Goal: Task Accomplishment & Management: Manage account settings

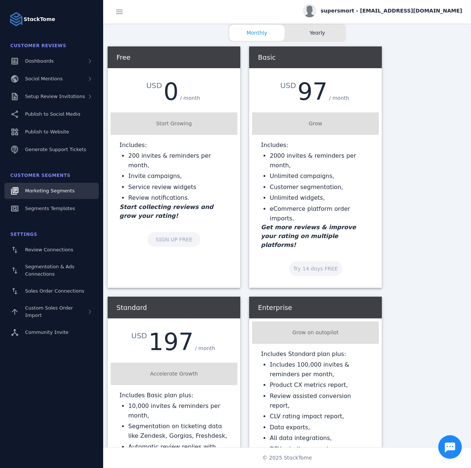
click at [70, 194] on div "Marketing Segments" at bounding box center [49, 190] width 49 height 7
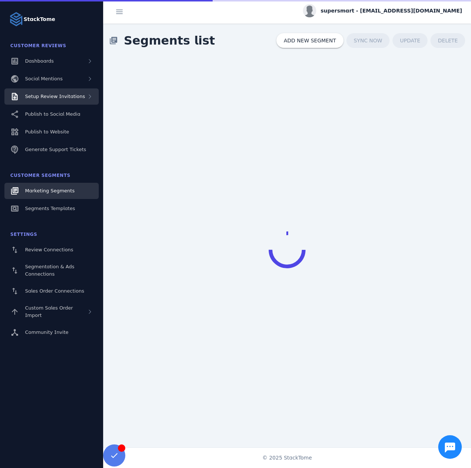
click at [53, 94] on span "Setup Review Invitations" at bounding box center [55, 97] width 60 height 6
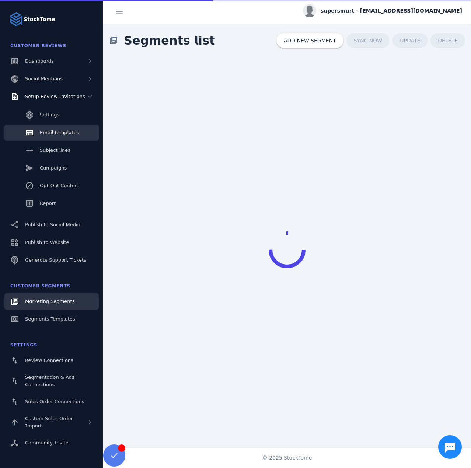
click at [49, 133] on span "Email templates" at bounding box center [59, 133] width 39 height 6
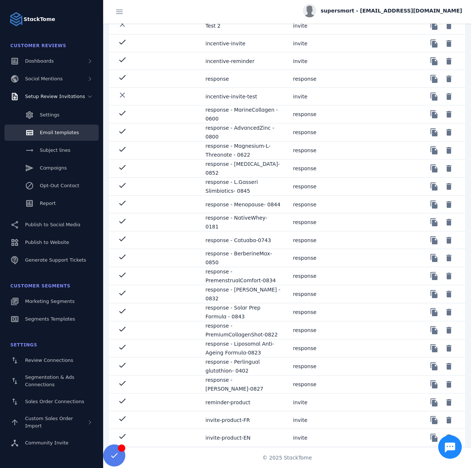
scroll to position [82, 0]
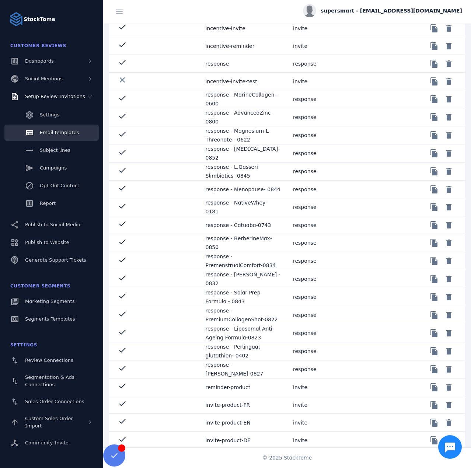
click at [244, 405] on mat-cell "invite-product-FR" at bounding box center [244, 405] width 88 height 18
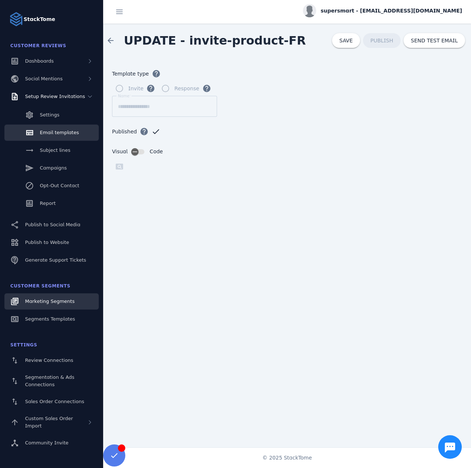
click at [53, 306] on link "Marketing Segments" at bounding box center [51, 301] width 94 height 16
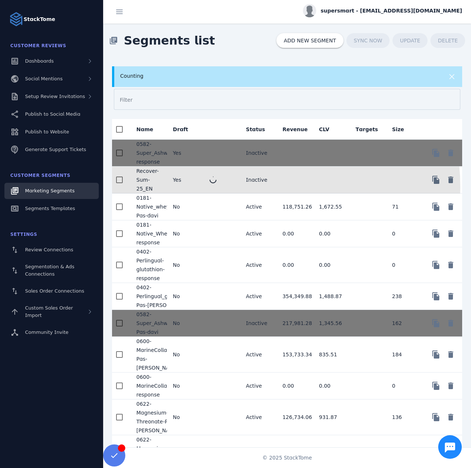
click at [226, 187] on mat-cell at bounding box center [221, 180] width 36 height 27
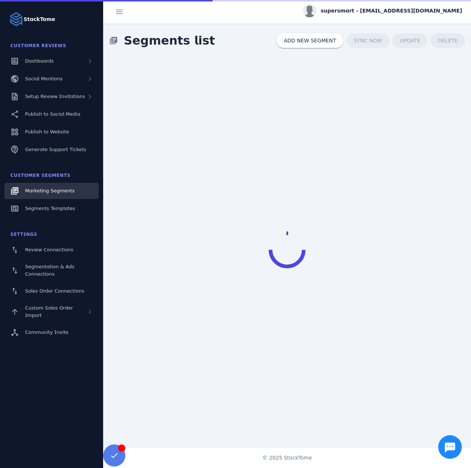
click at [422, 5] on div "supersmart - [EMAIL_ADDRESS][DOMAIN_NAME]" at bounding box center [382, 10] width 159 height 13
click at [436, 63] on button "Sign out" at bounding box center [435, 71] width 53 height 18
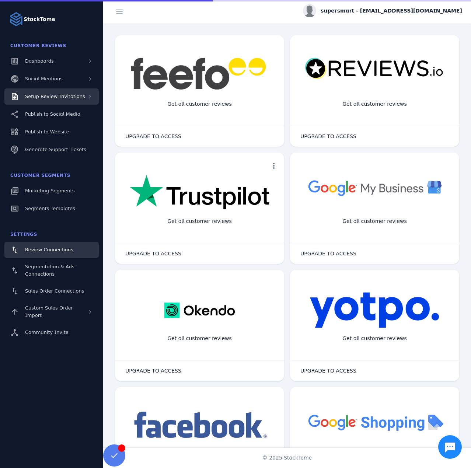
click at [65, 98] on span "Setup Review Invitations" at bounding box center [55, 97] width 60 height 6
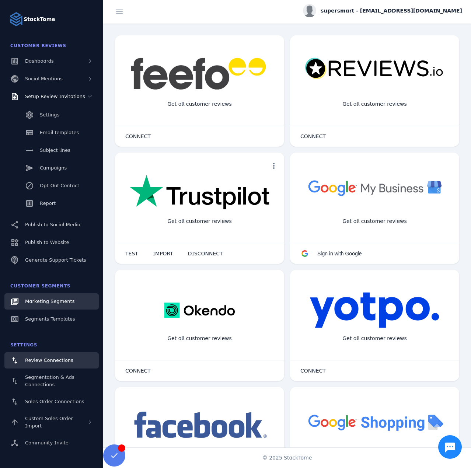
click at [43, 298] on div "Marketing Segments" at bounding box center [49, 301] width 49 height 7
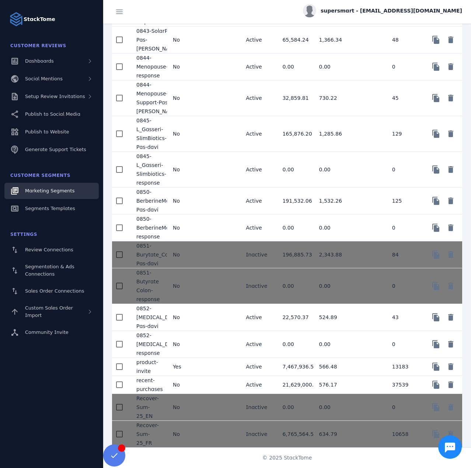
scroll to position [1008, 0]
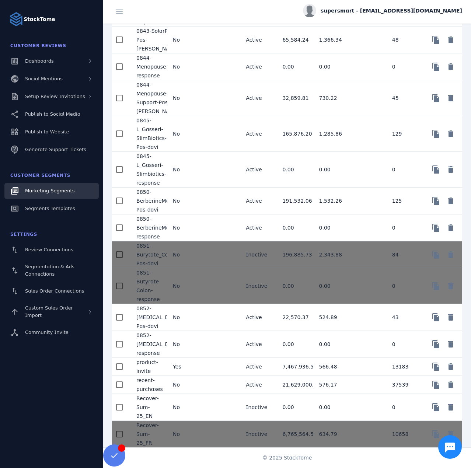
click at [191, 409] on mat-cell "No" at bounding box center [185, 407] width 36 height 27
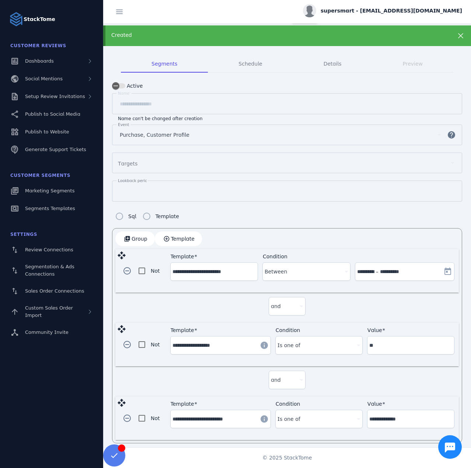
scroll to position [33, 0]
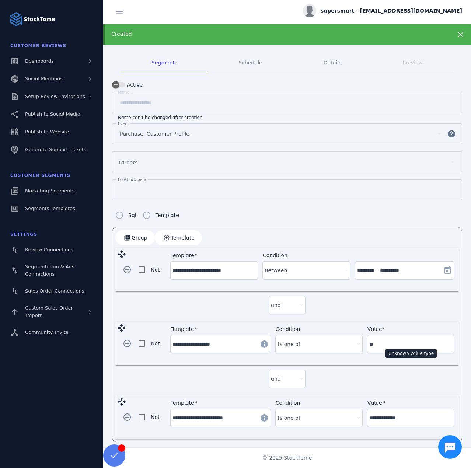
click at [387, 342] on input "**" at bounding box center [410, 344] width 83 height 9
click at [404, 342] on input "**" at bounding box center [410, 344] width 83 height 9
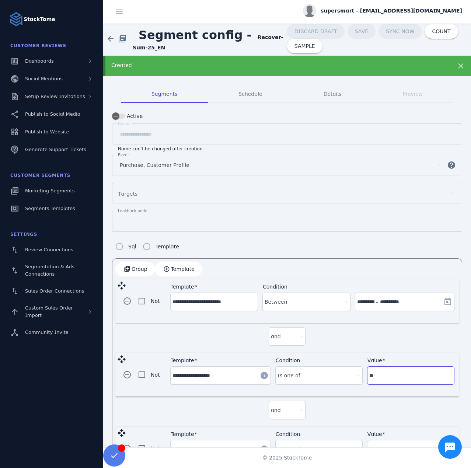
scroll to position [0, 0]
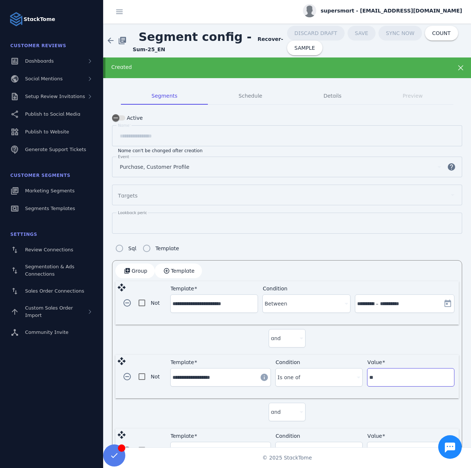
click at [304, 68] on div "Created" at bounding box center [270, 67] width 318 height 8
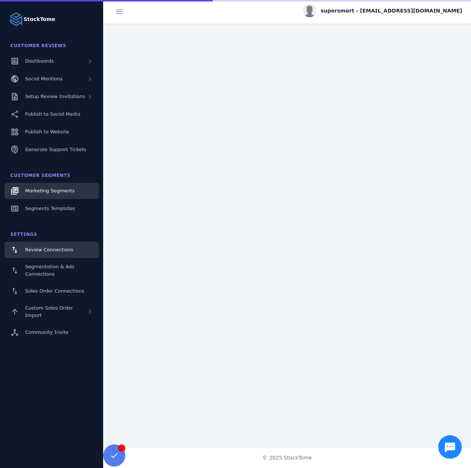
click at [68, 195] on link "Marketing Segments" at bounding box center [51, 191] width 94 height 16
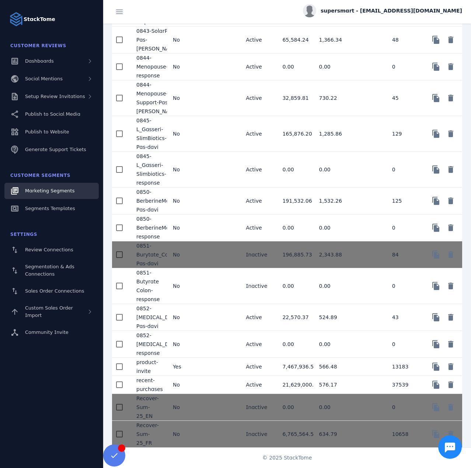
scroll to position [1008, 0]
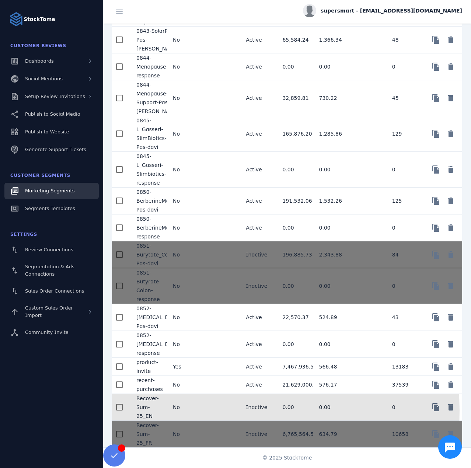
click at [196, 411] on mat-cell "No" at bounding box center [185, 407] width 36 height 27
